Goal: Information Seeking & Learning: Find specific fact

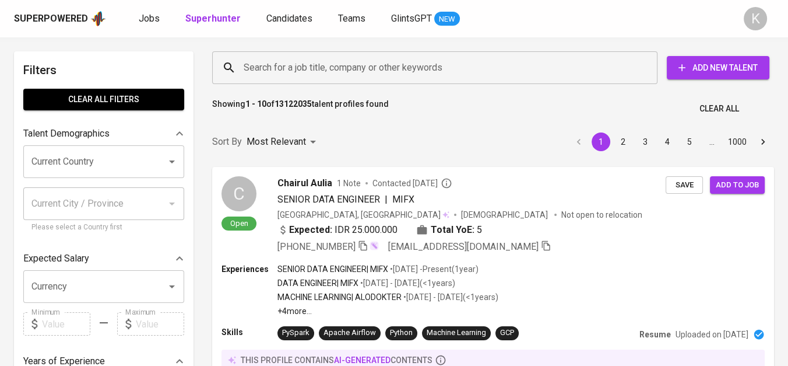
click at [336, 76] on input "Search for a job title, company or other keywords" at bounding box center [438, 68] width 394 height 22
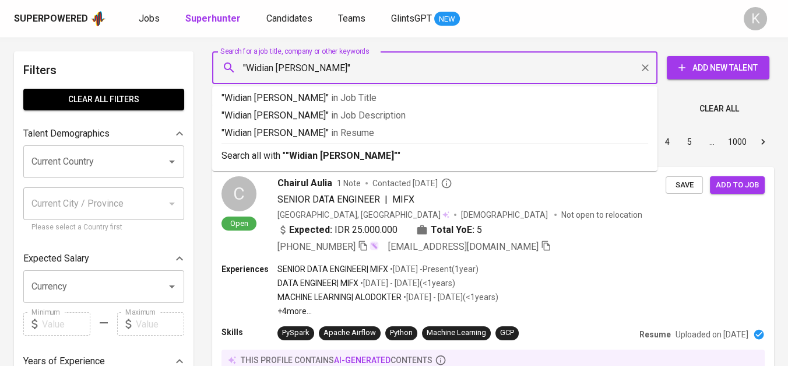
type input ""Widian Arbi Riadi""
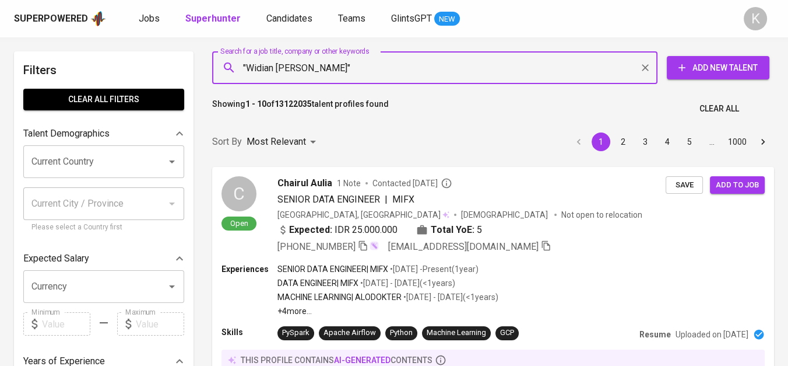
click at [345, 79] on div ""Widian Arbi Riadi" Search for a job title, company or other keywords" at bounding box center [434, 67] width 445 height 33
click at [345, 72] on input ""Widian Arbi Riadi"" at bounding box center [438, 68] width 394 height 22
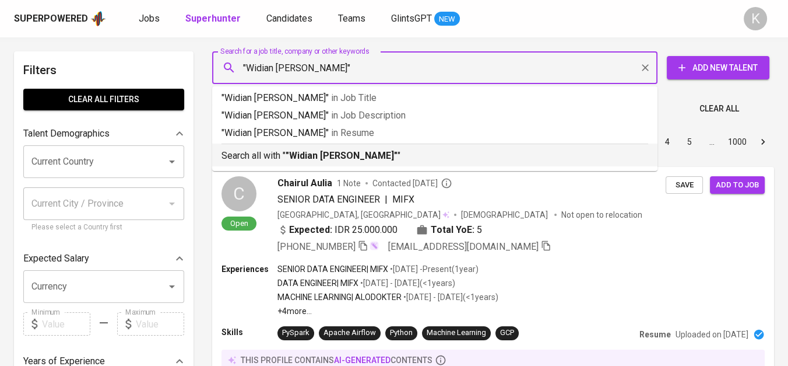
click at [352, 154] on b ""Widian Arbi Riadi"" at bounding box center [342, 155] width 112 height 11
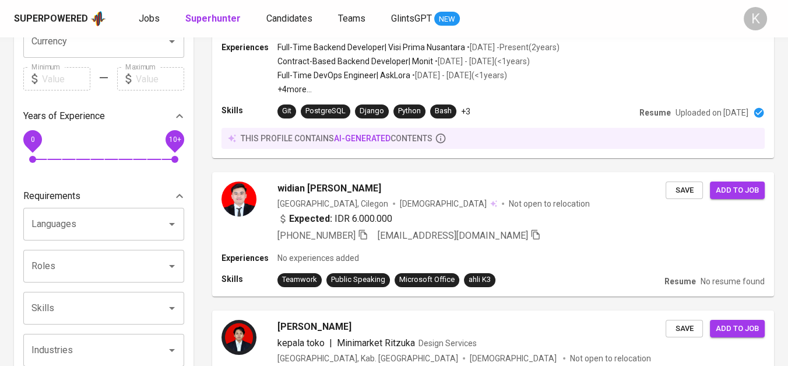
scroll to position [259, 0]
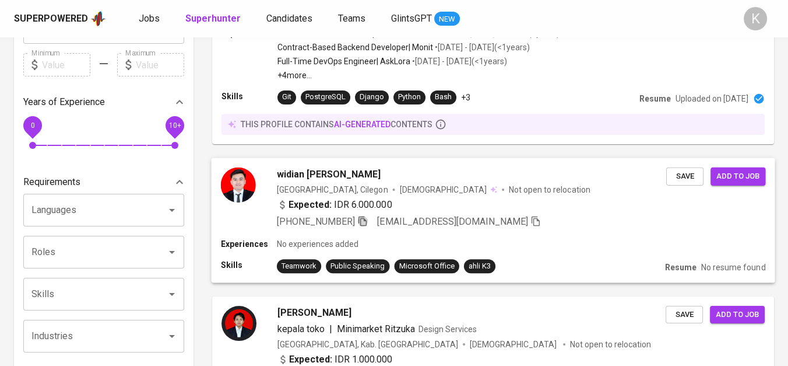
click at [366, 217] on icon "button" at bounding box center [362, 220] width 10 height 10
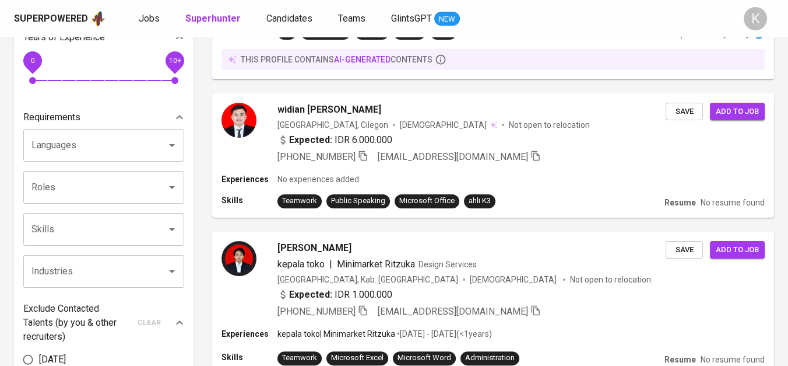
scroll to position [0, 0]
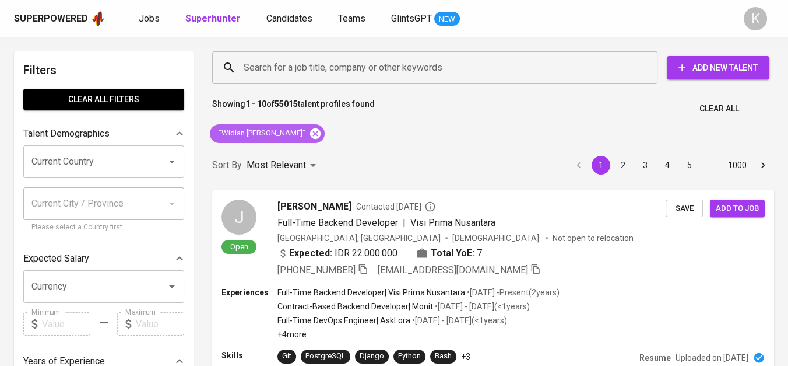
click at [310, 136] on icon at bounding box center [315, 133] width 10 height 10
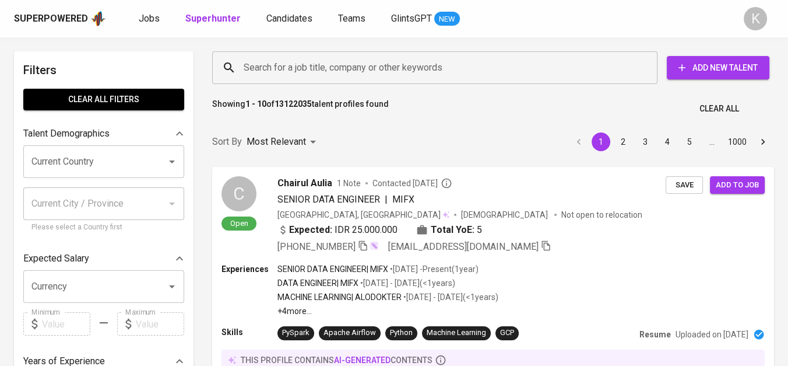
click at [339, 72] on input "Search for a job title, company or other keywords" at bounding box center [438, 68] width 394 height 22
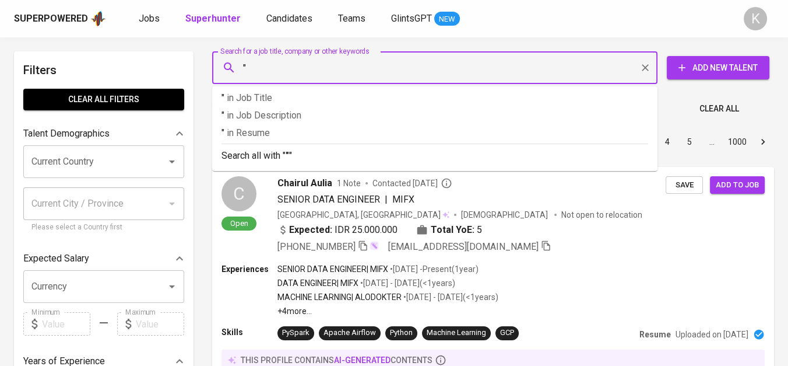
paste input "Muhammad Nurfiqri Aziz"
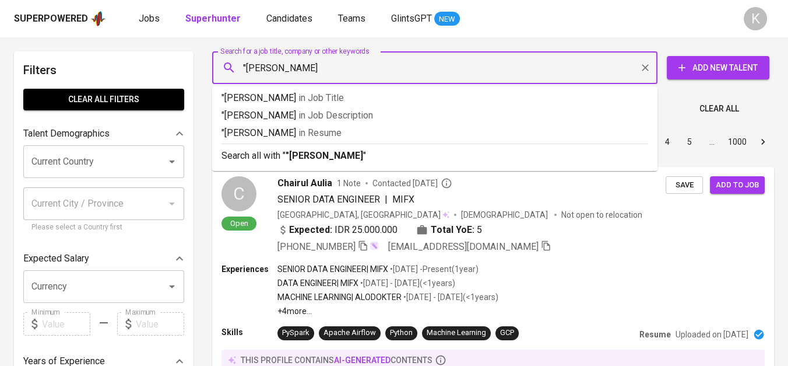
type input ""Muhammad Nurfiqri Aziz""
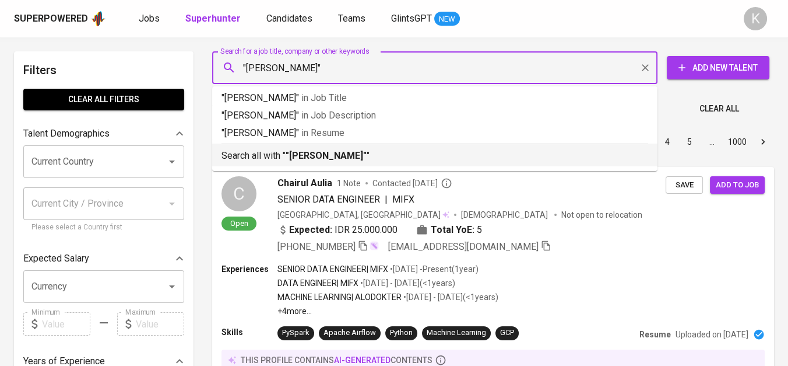
click at [356, 149] on p "Search all with " "Muhammad Nurfiqri Aziz" "" at bounding box center [435, 156] width 427 height 14
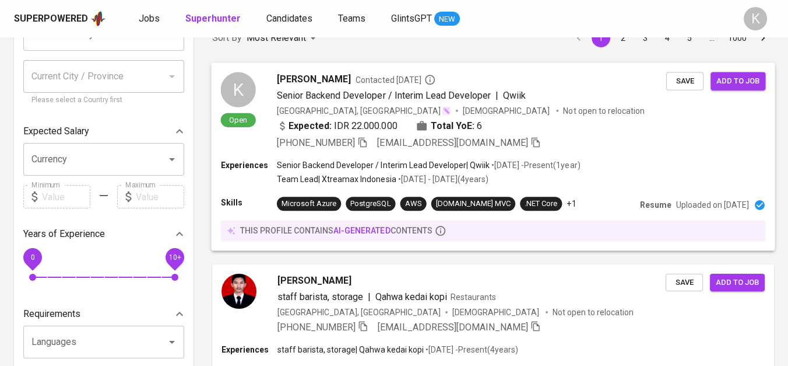
scroll to position [194, 0]
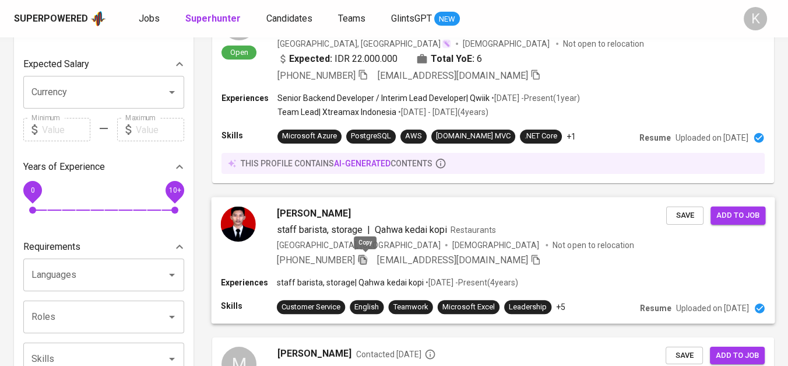
click at [366, 258] on icon "button" at bounding box center [362, 259] width 10 height 10
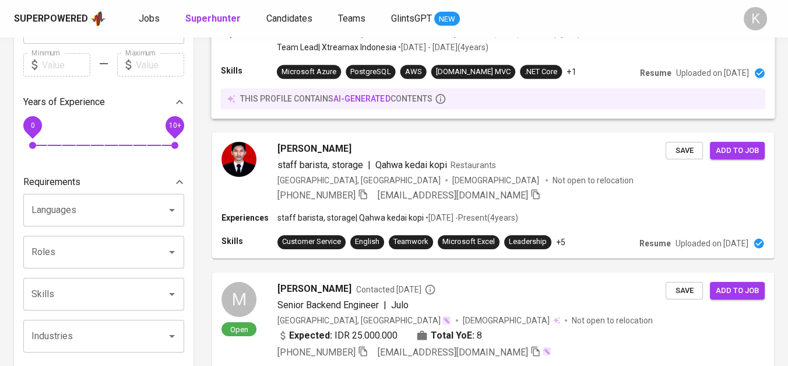
scroll to position [0, 0]
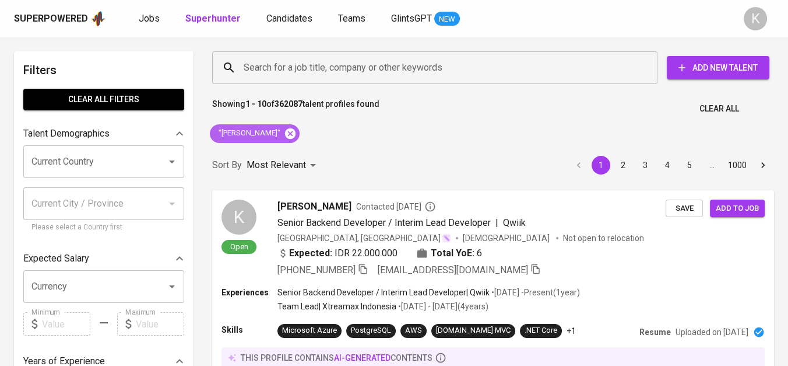
click at [296, 135] on icon at bounding box center [290, 133] width 10 height 10
